Goal: Information Seeking & Learning: Learn about a topic

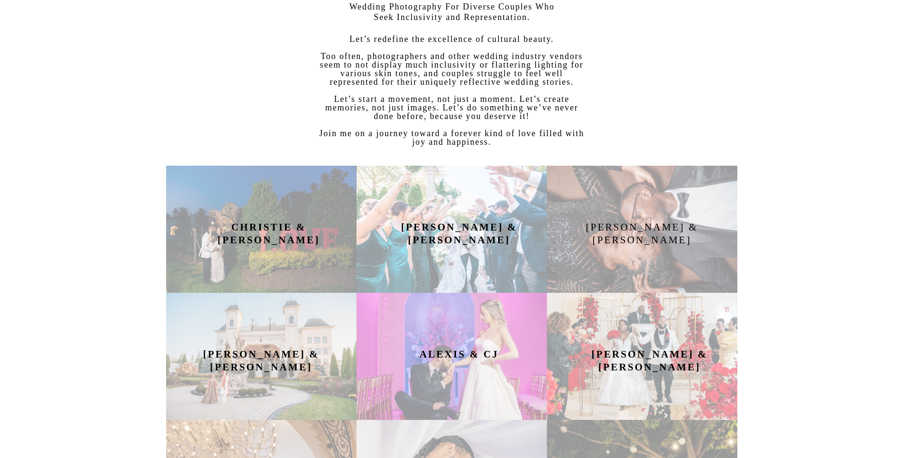
scroll to position [428, 0]
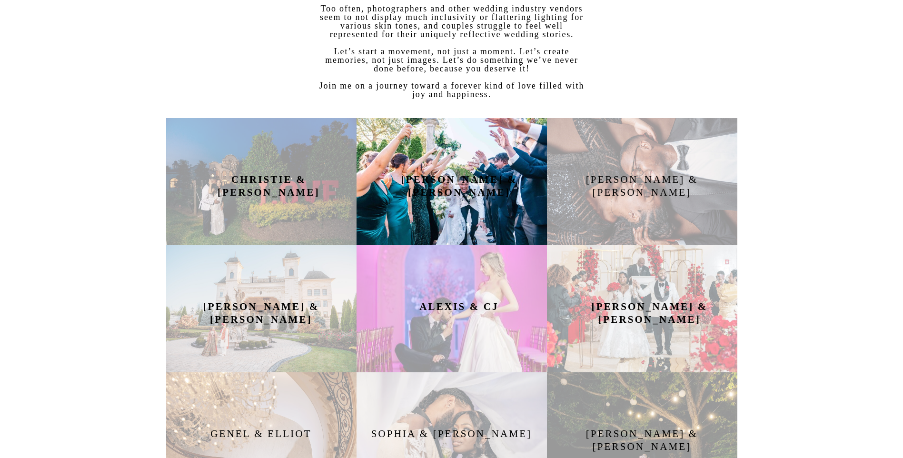
click at [474, 162] on div at bounding box center [451, 181] width 190 height 127
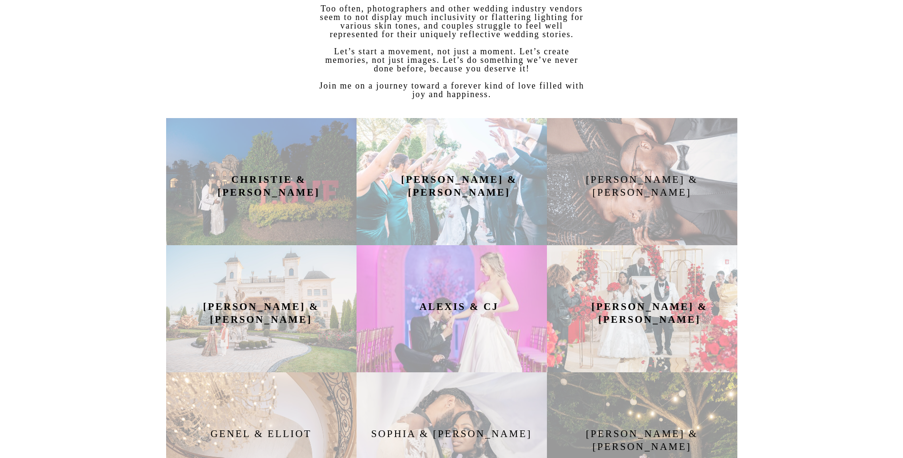
click at [513, 305] on h2 "ALEXIS & CJ" at bounding box center [459, 308] width 125 height 17
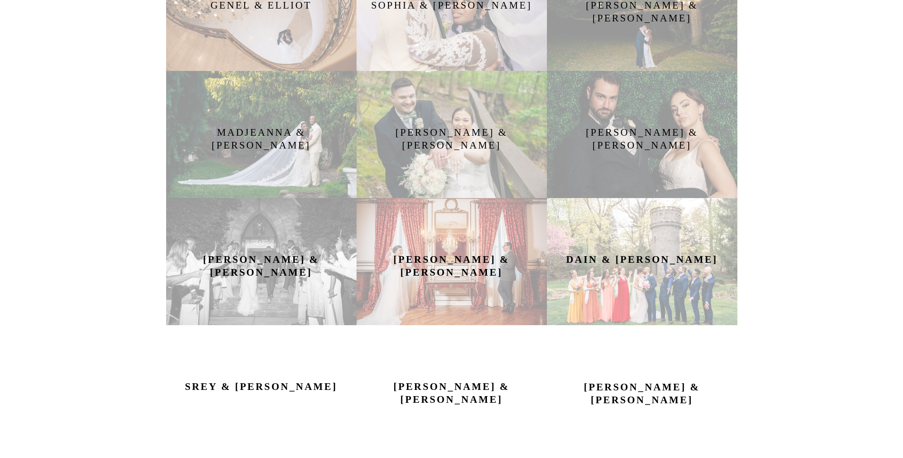
scroll to position [904, 0]
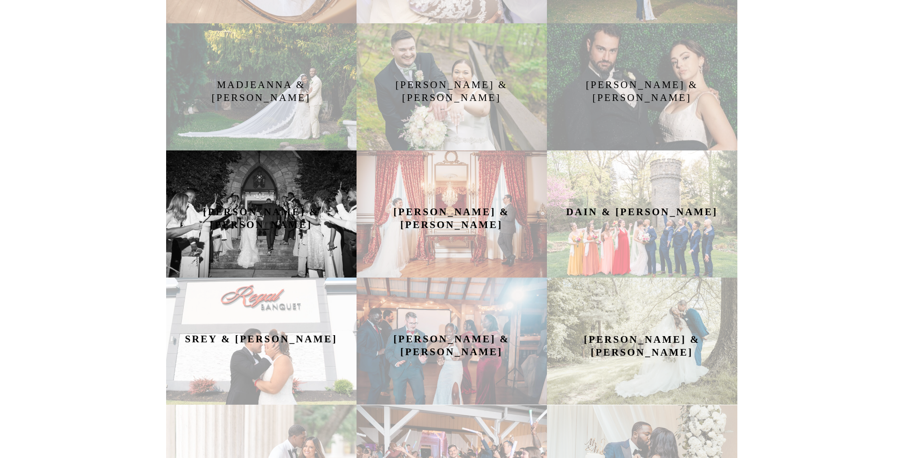
click at [301, 223] on div at bounding box center [261, 213] width 190 height 127
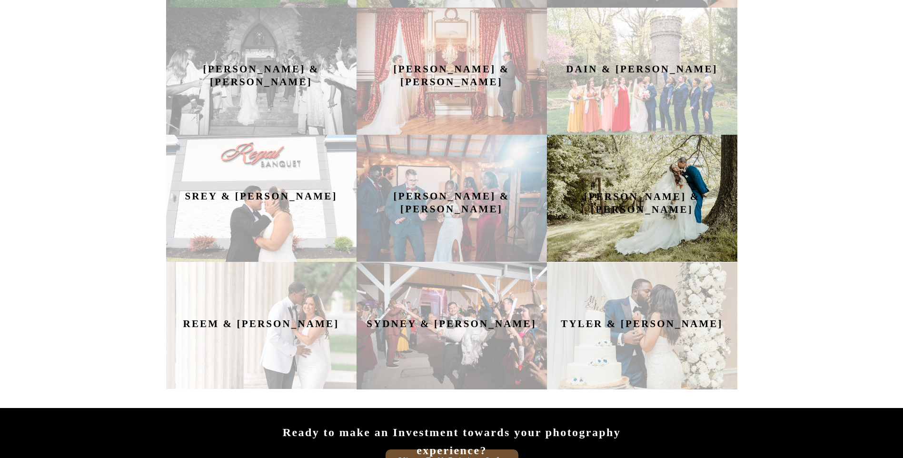
scroll to position [1095, 0]
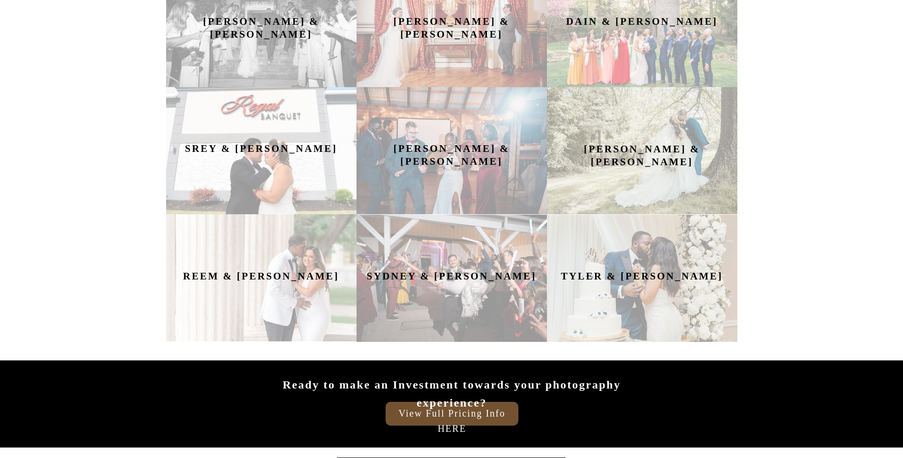
click at [261, 148] on b "Srey & Hong" at bounding box center [261, 148] width 152 height 11
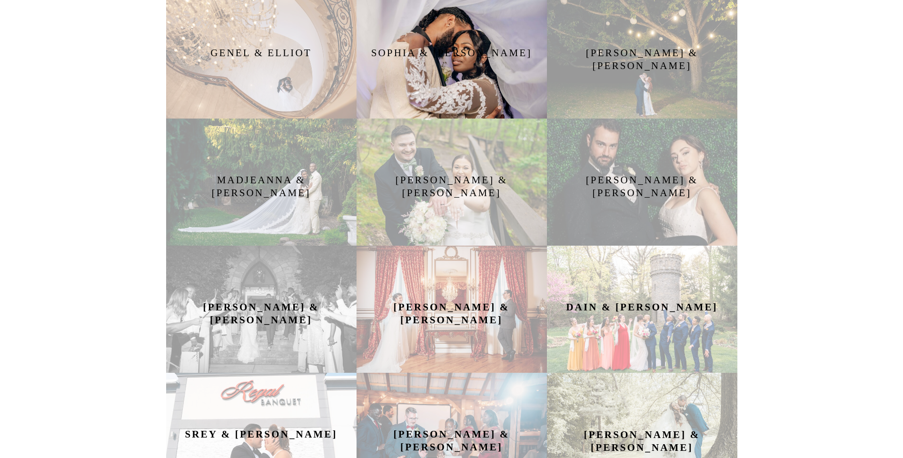
scroll to position [571, 0]
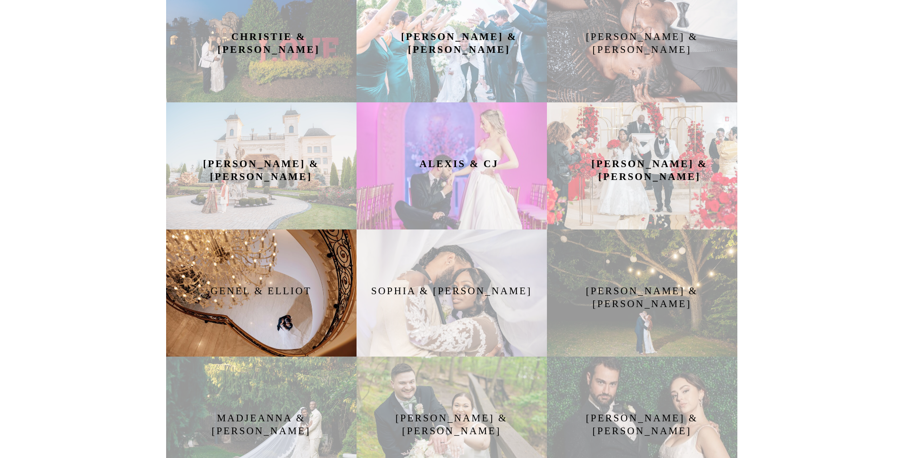
click at [265, 284] on div at bounding box center [261, 292] width 190 height 127
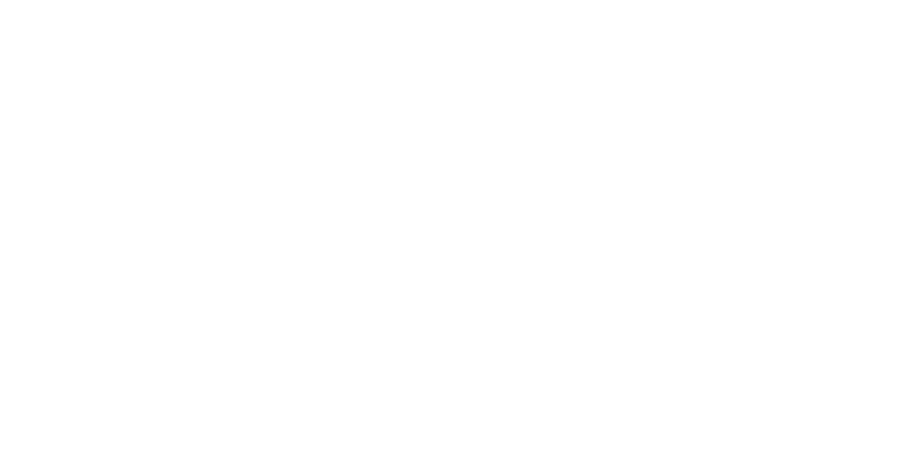
scroll to position [6949, 0]
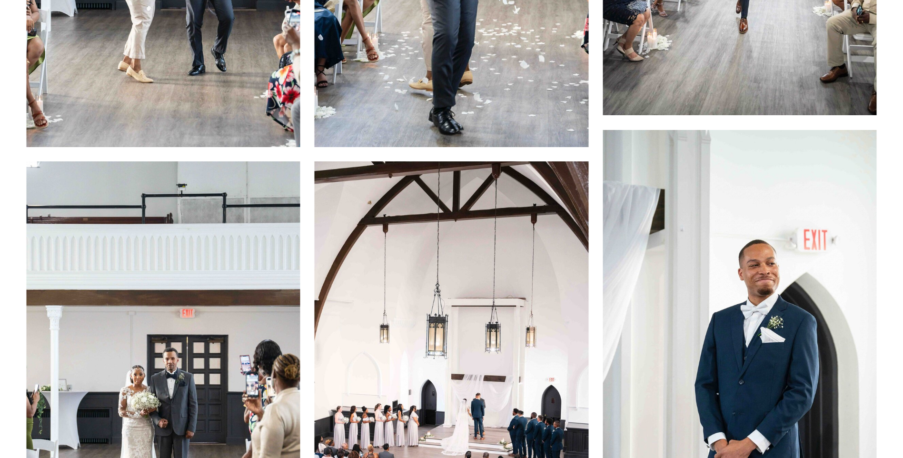
scroll to position [5045, 0]
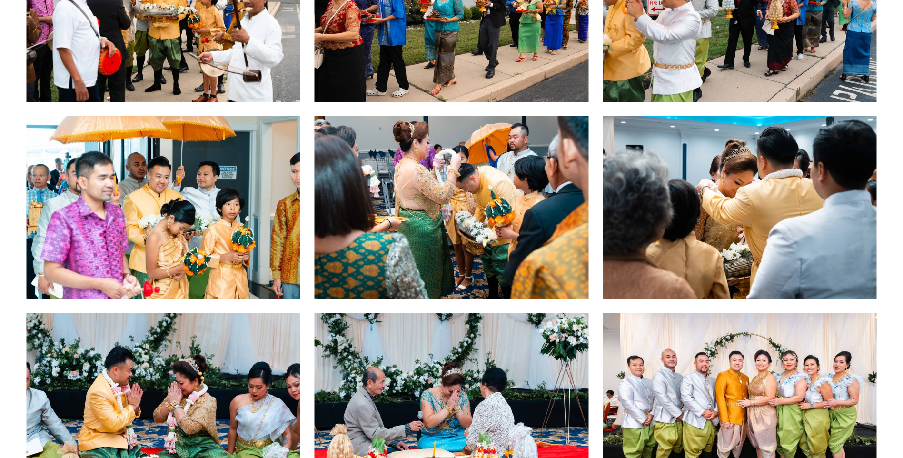
scroll to position [381, 0]
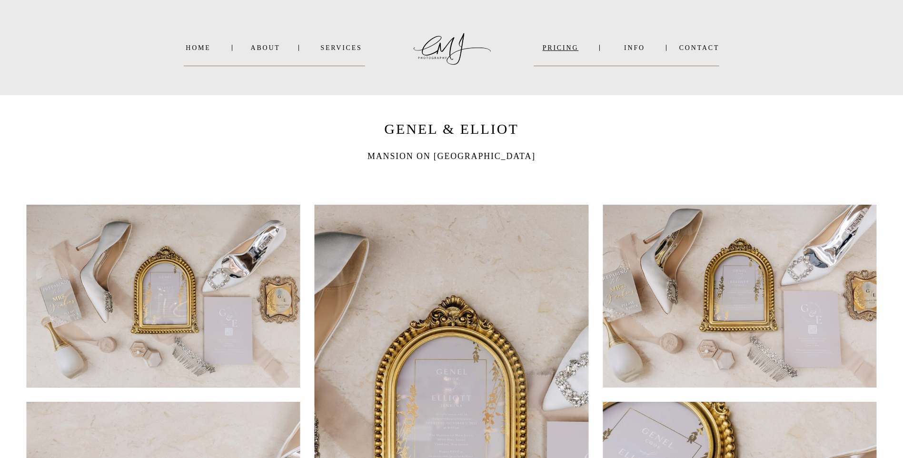
click at [565, 47] on nav "PRICING" at bounding box center [560, 47] width 53 height 7
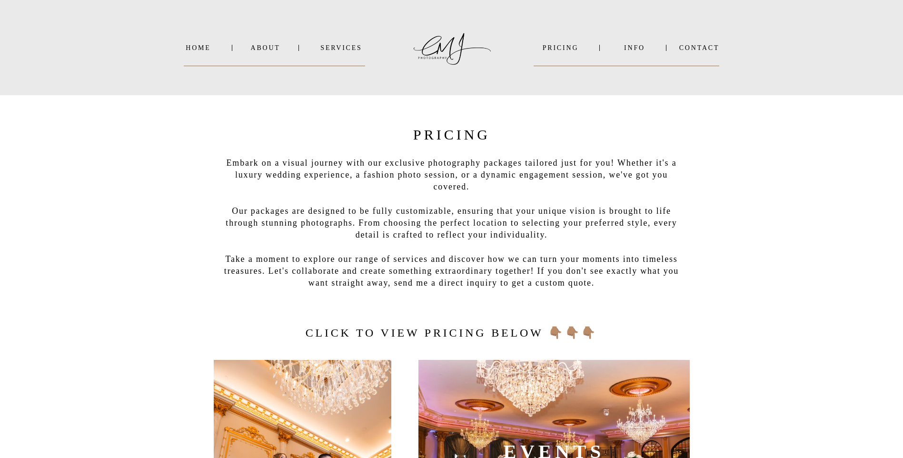
scroll to position [333, 0]
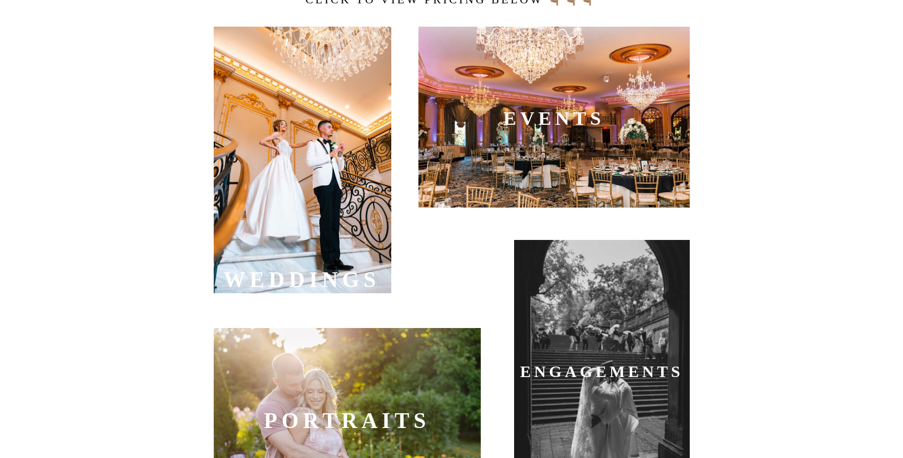
click at [279, 204] on div at bounding box center [303, 160] width 178 height 267
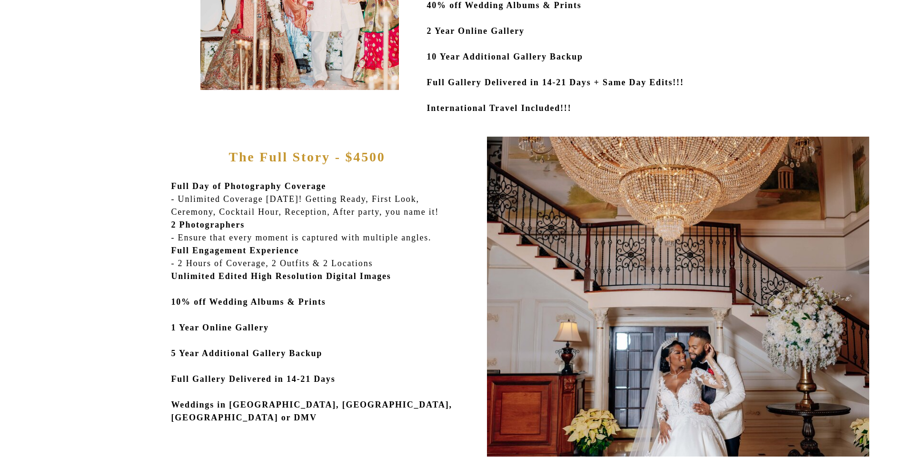
scroll to position [428, 0]
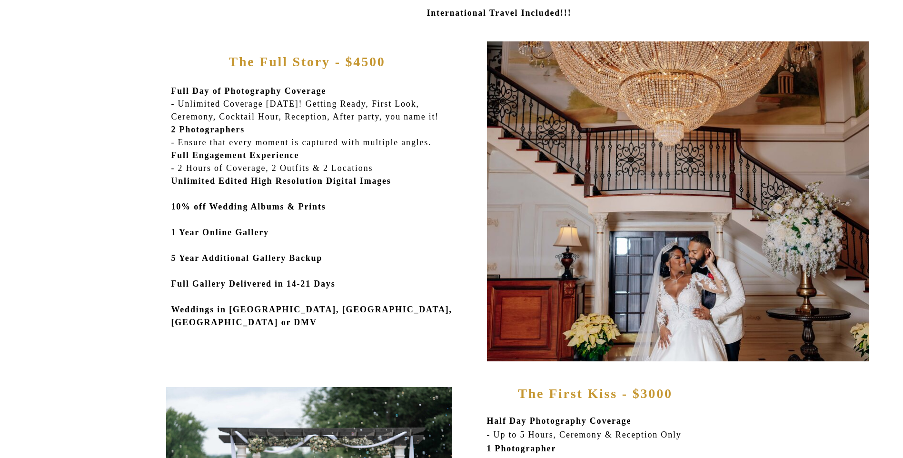
click at [401, 326] on p "Full Day of Photography Coverage - Unlimited Coverage [DATE]! Getting Ready, Fi…" at bounding box center [318, 215] width 295 height 260
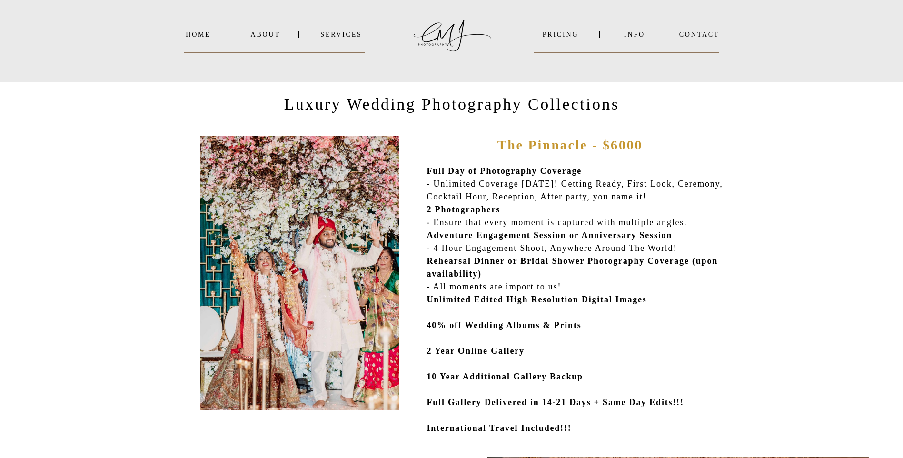
scroll to position [0, 0]
